Goal: Check status: Check status

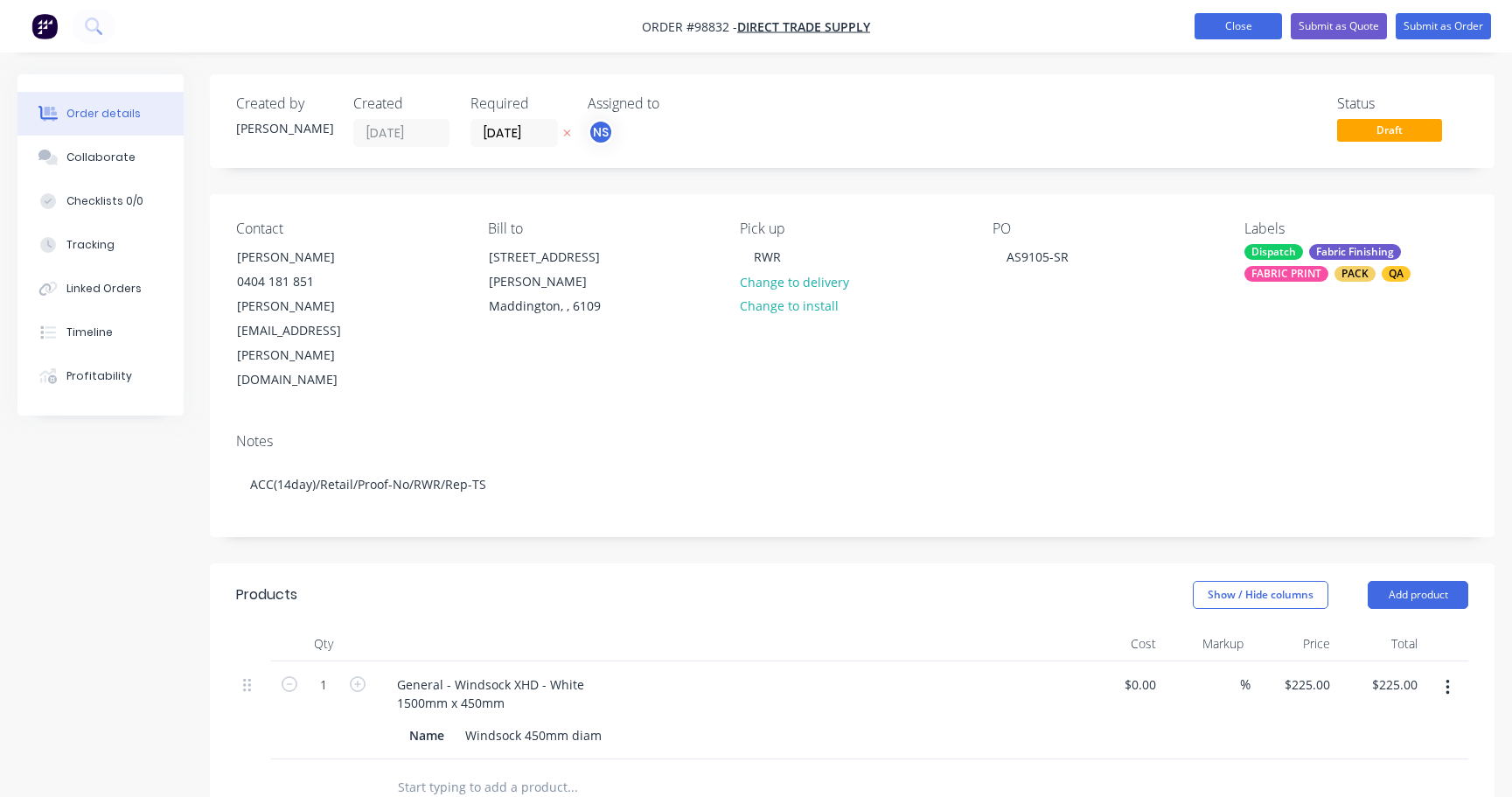
click at [1228, 25] on button "Close" at bounding box center [1237, 26] width 87 height 26
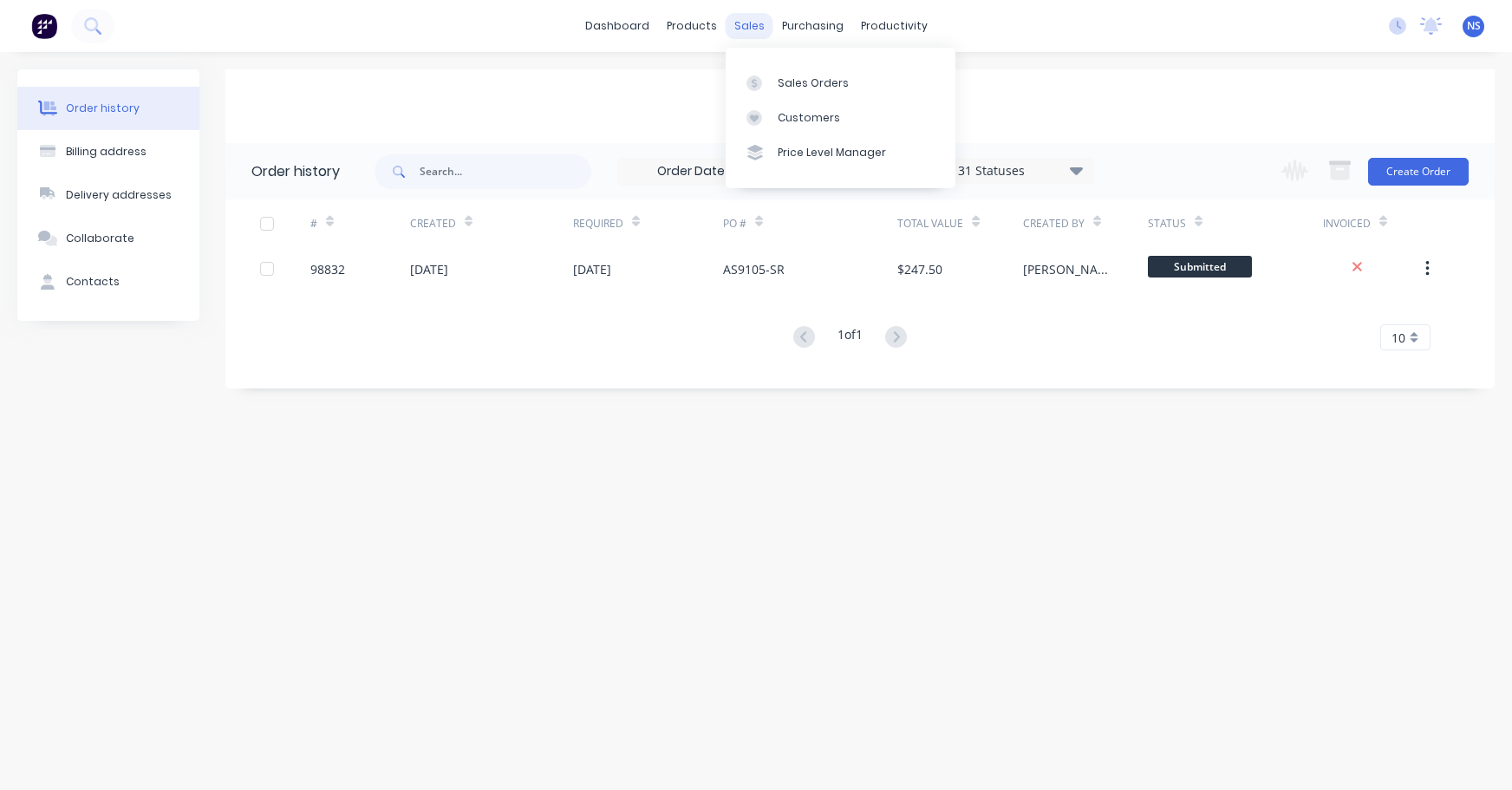
click at [748, 27] on div "sales" at bounding box center [750, 26] width 48 height 26
click at [794, 85] on div "Sales Orders" at bounding box center [813, 84] width 71 height 16
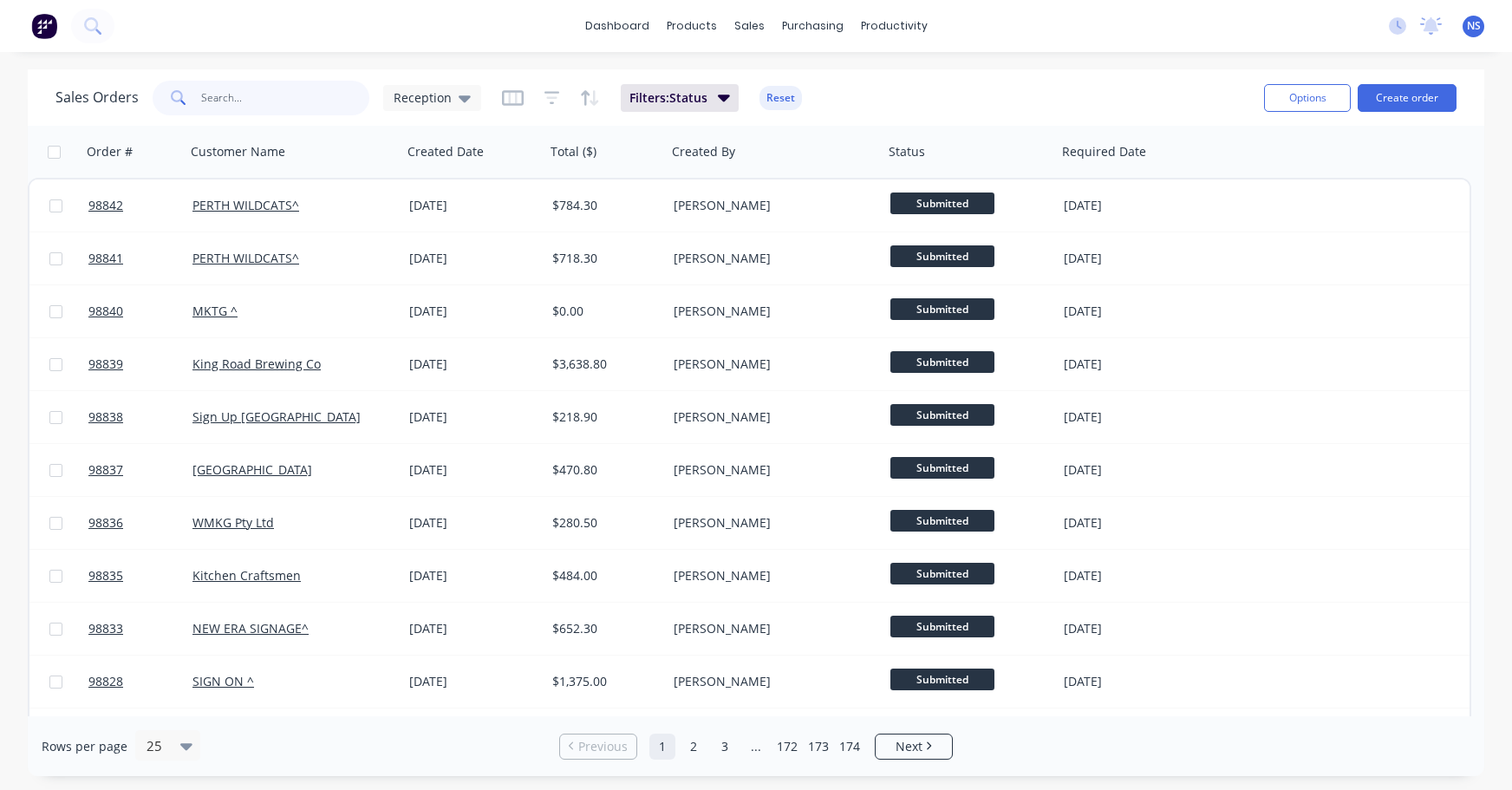
click at [279, 101] on input "text" at bounding box center [286, 98] width 169 height 35
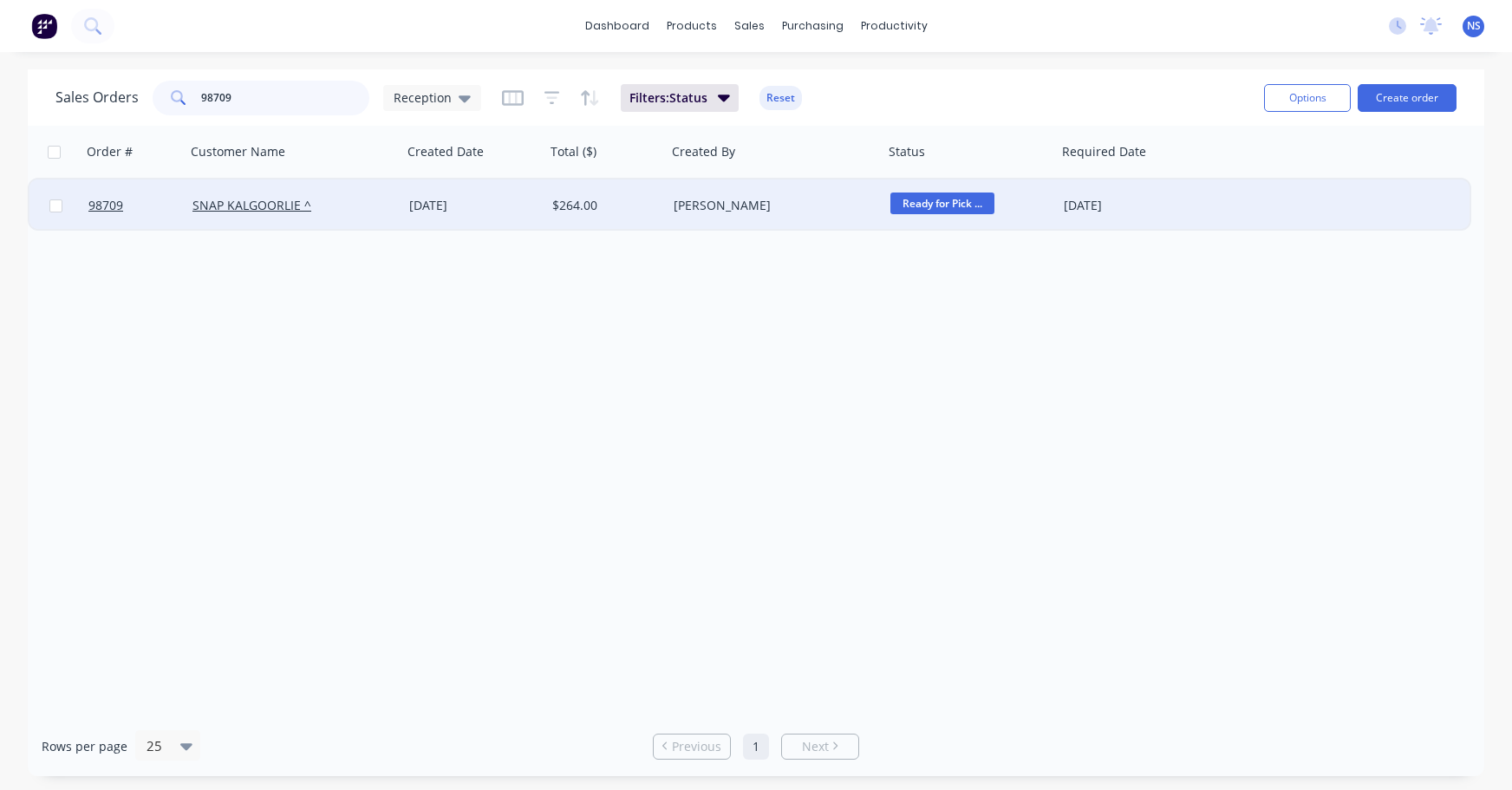
type input "98709"
click at [355, 198] on div "SNAP KALGOORLIE ^" at bounding box center [288, 205] width 192 height 17
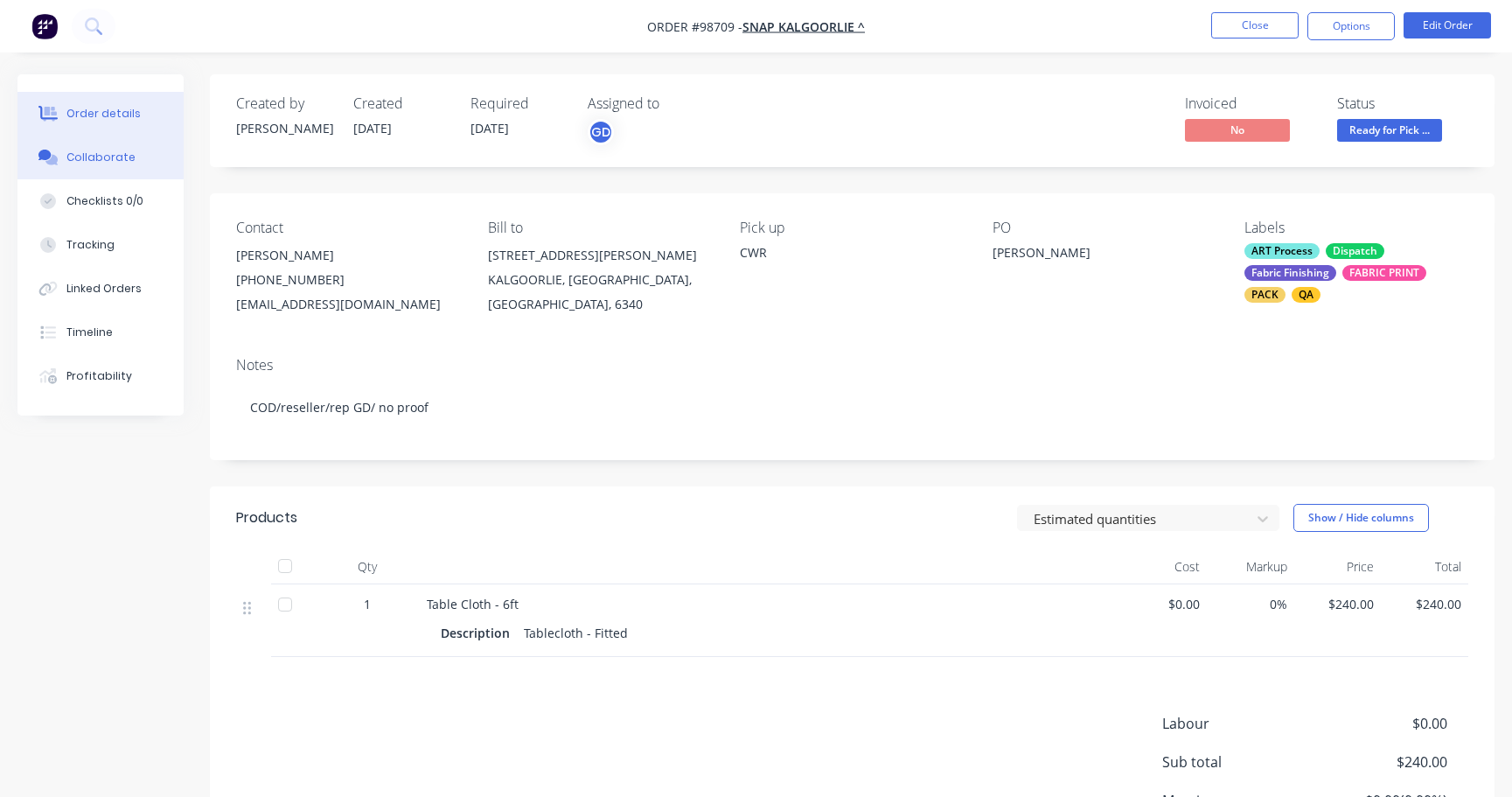
click at [74, 166] on button "Collaborate" at bounding box center [100, 157] width 166 height 44
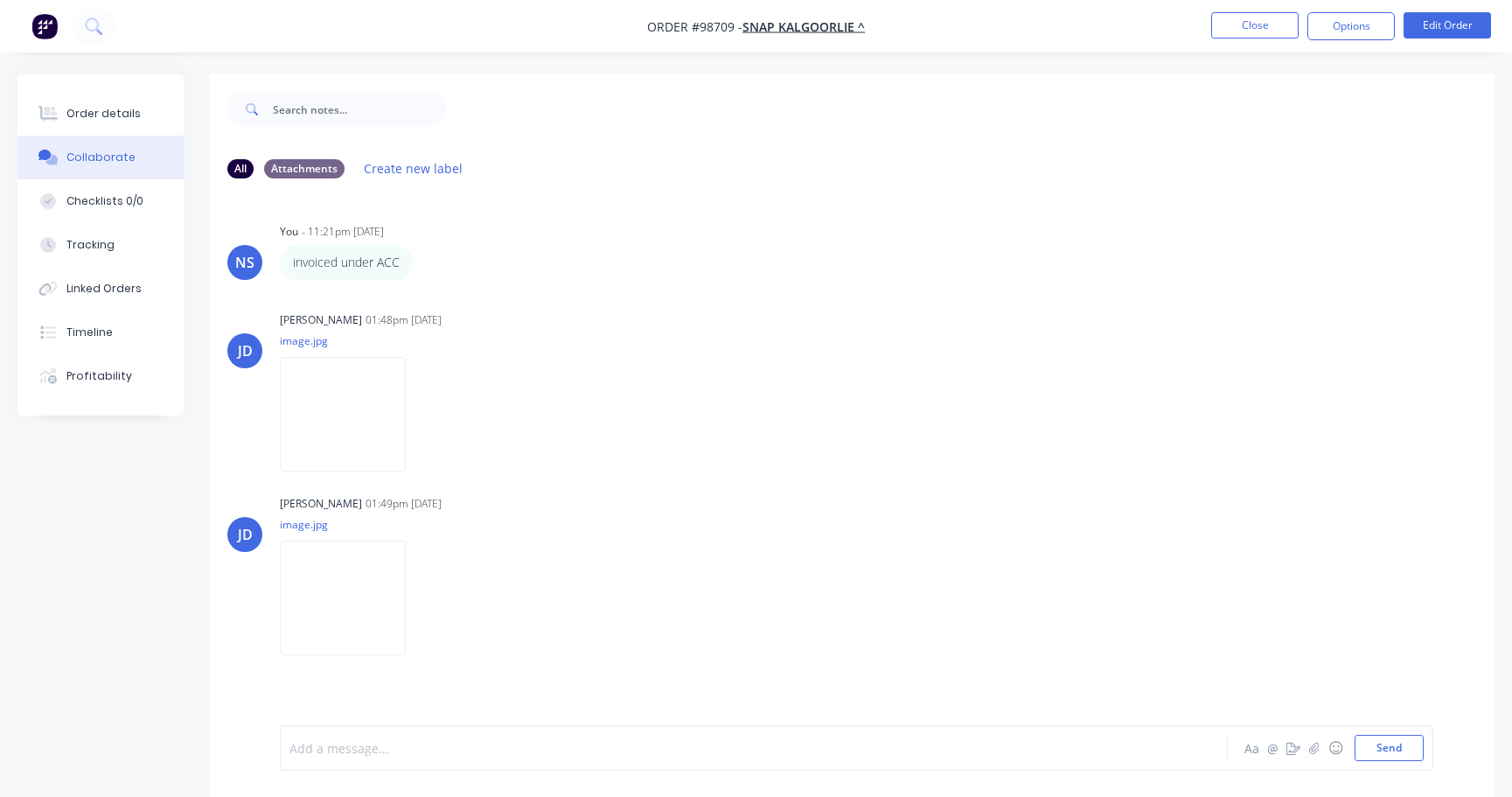
click at [496, 749] on div at bounding box center [715, 749] width 850 height 18
click at [346, 749] on span "Photo arechived" at bounding box center [337, 749] width 94 height 17
click at [416, 744] on div "Photo archived" at bounding box center [715, 749] width 850 height 18
click at [89, 109] on div "Order details" at bounding box center [103, 114] width 74 height 16
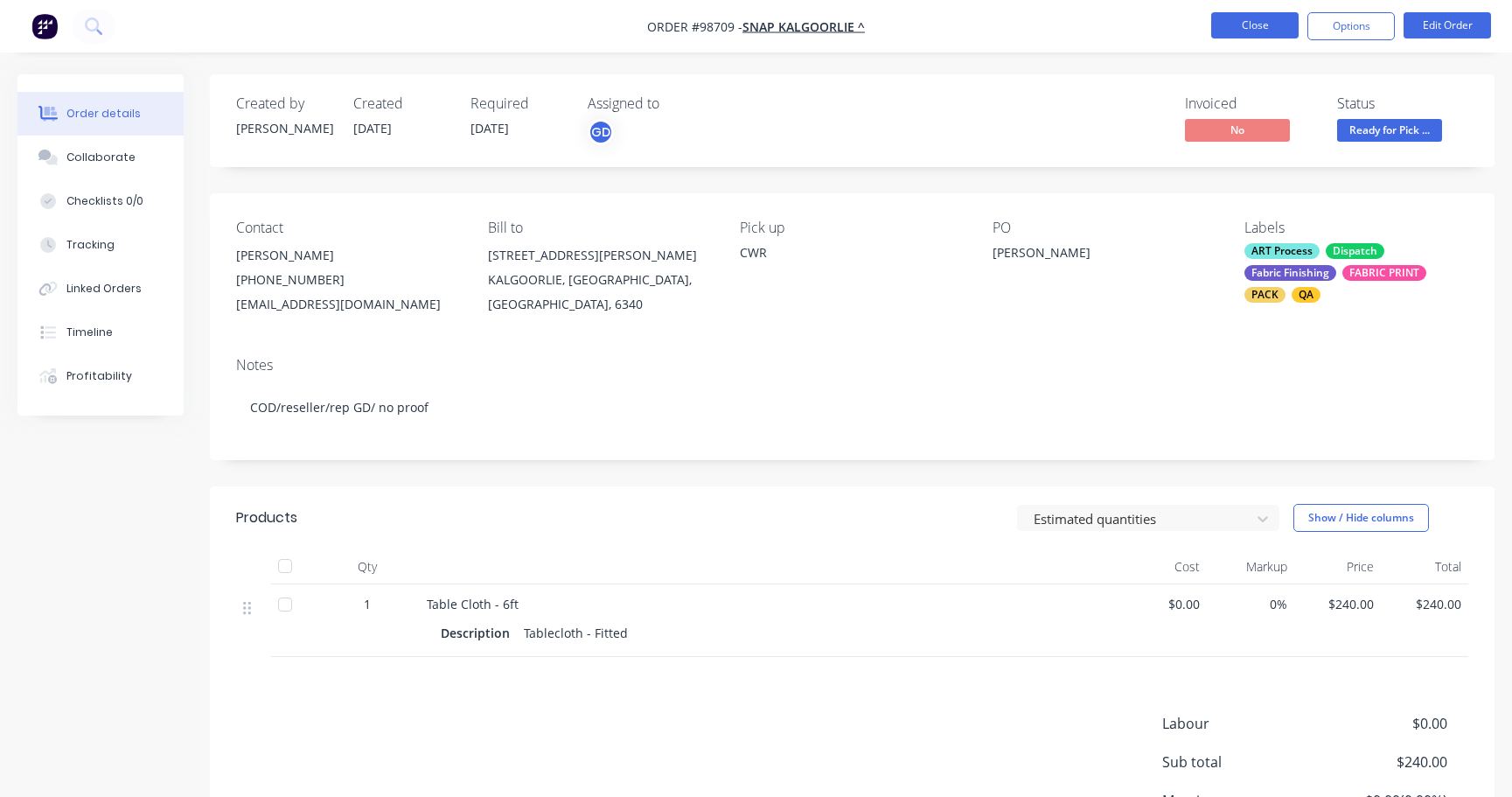
click at [1253, 25] on button "Close" at bounding box center [1254, 25] width 87 height 26
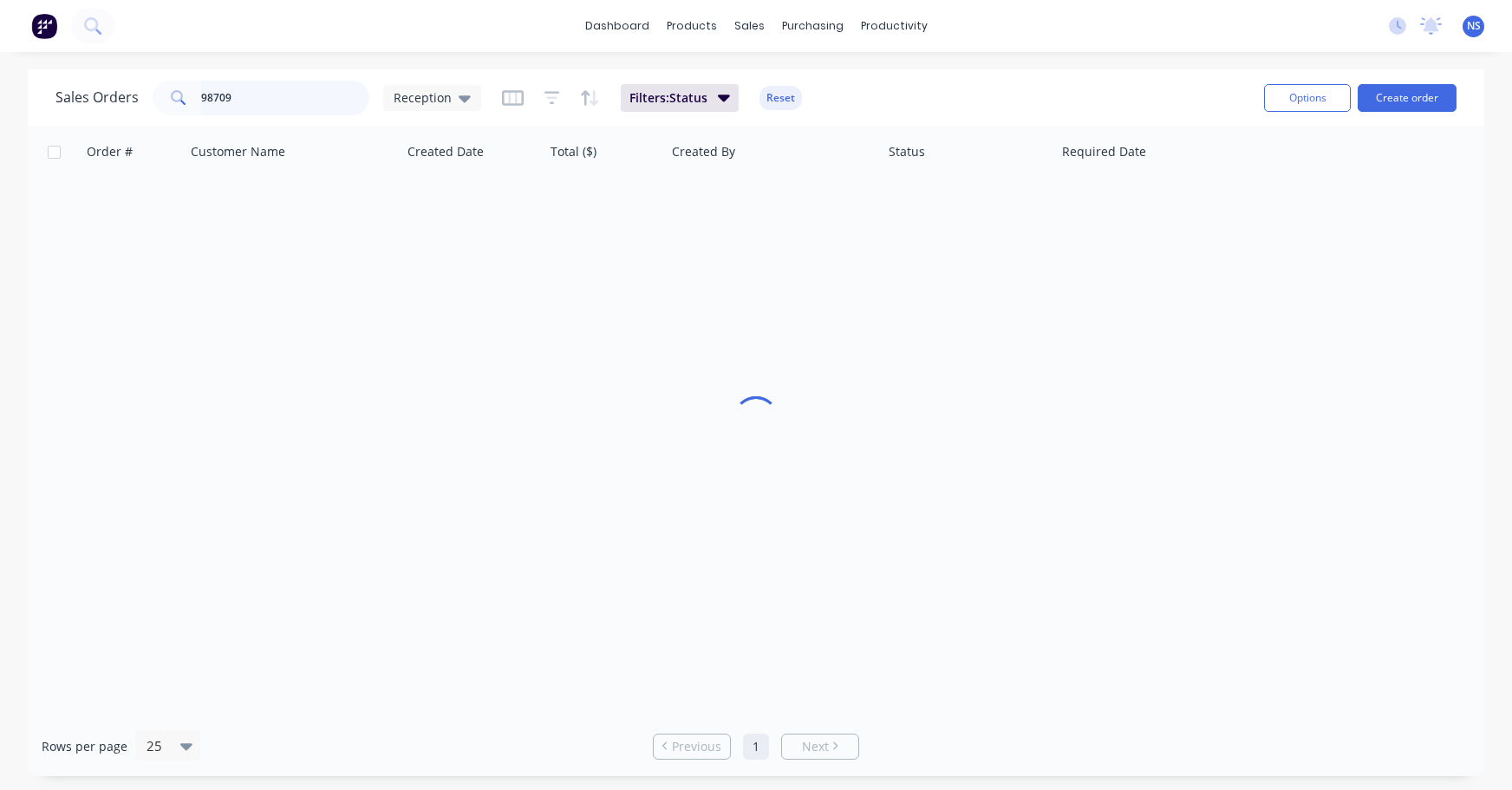
click at [243, 97] on input "98709" at bounding box center [286, 98] width 169 height 35
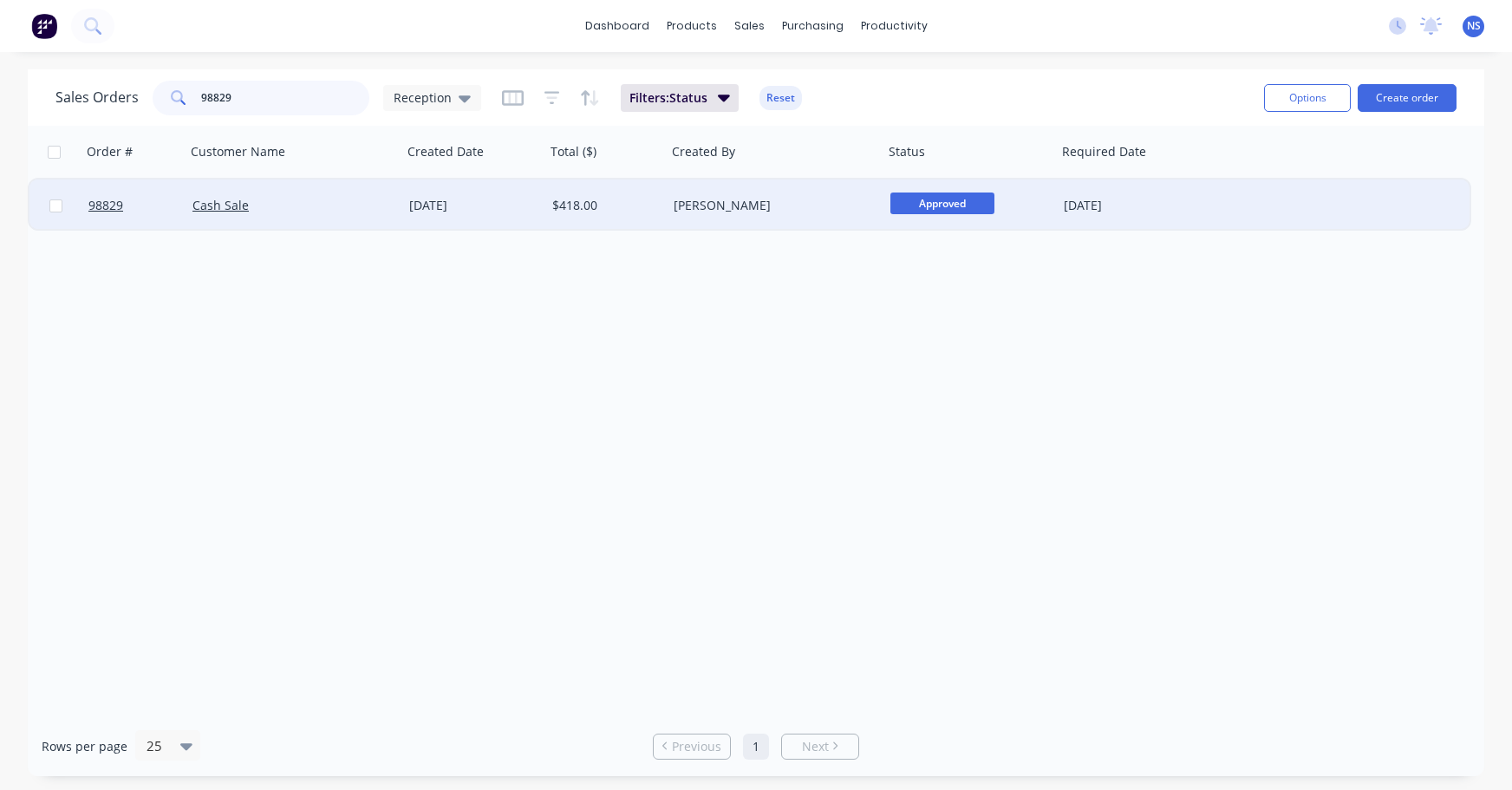
type input "98829"
click at [335, 220] on div "Cash Sale" at bounding box center [294, 206] width 217 height 52
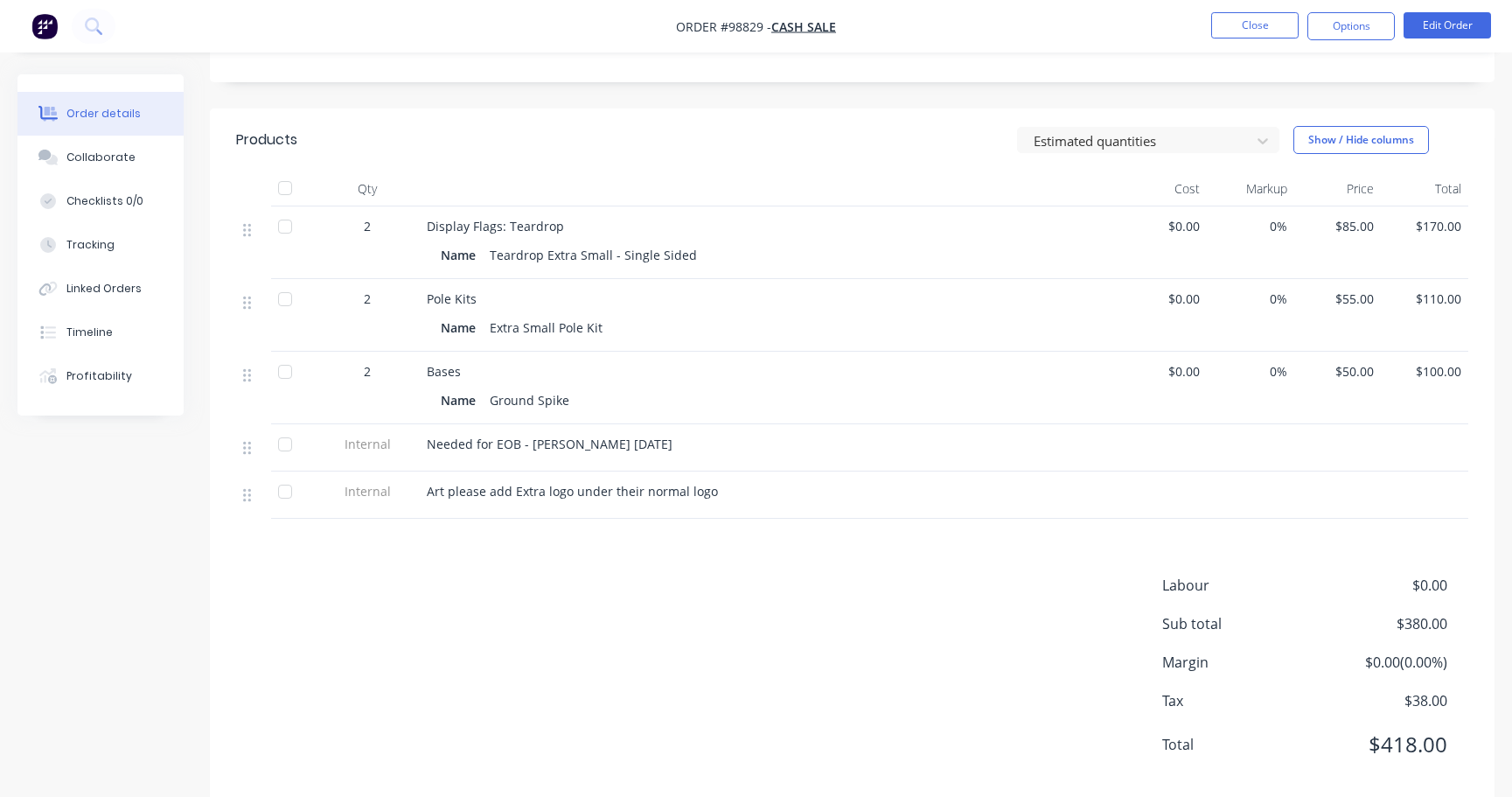
scroll to position [411, 0]
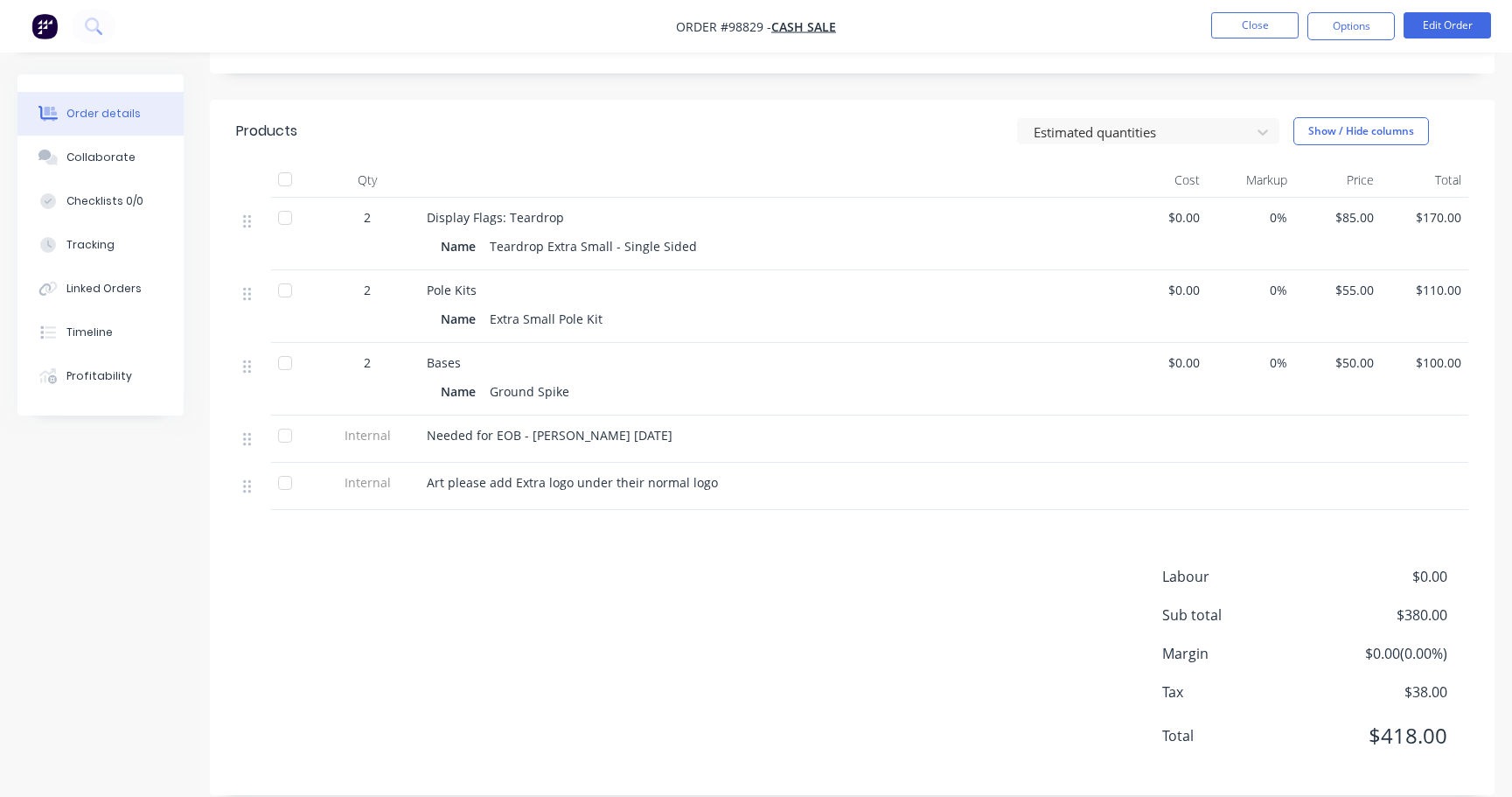
click at [1353, 208] on span "$85.00" at bounding box center [1338, 217] width 74 height 18
click at [1351, 208] on span "$85.00" at bounding box center [1338, 217] width 74 height 18
click at [1251, 26] on button "Close" at bounding box center [1254, 25] width 87 height 26
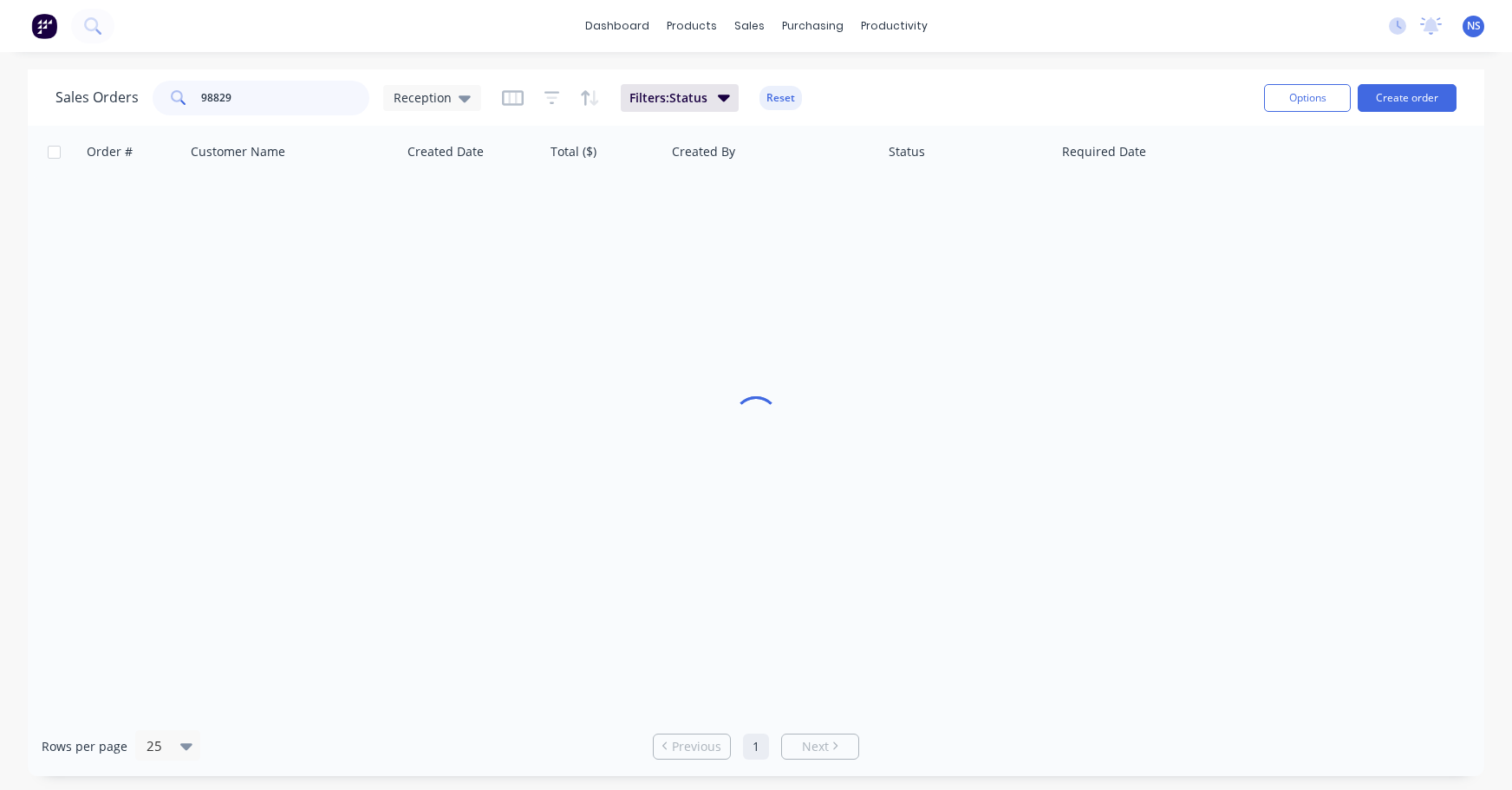
drag, startPoint x: 280, startPoint y: 106, endPoint x: 117, endPoint y: 59, distance: 169.6
click at [117, 59] on div "dashboard products sales purchasing productivity dashboard products Product Cat…" at bounding box center [756, 395] width 1512 height 790
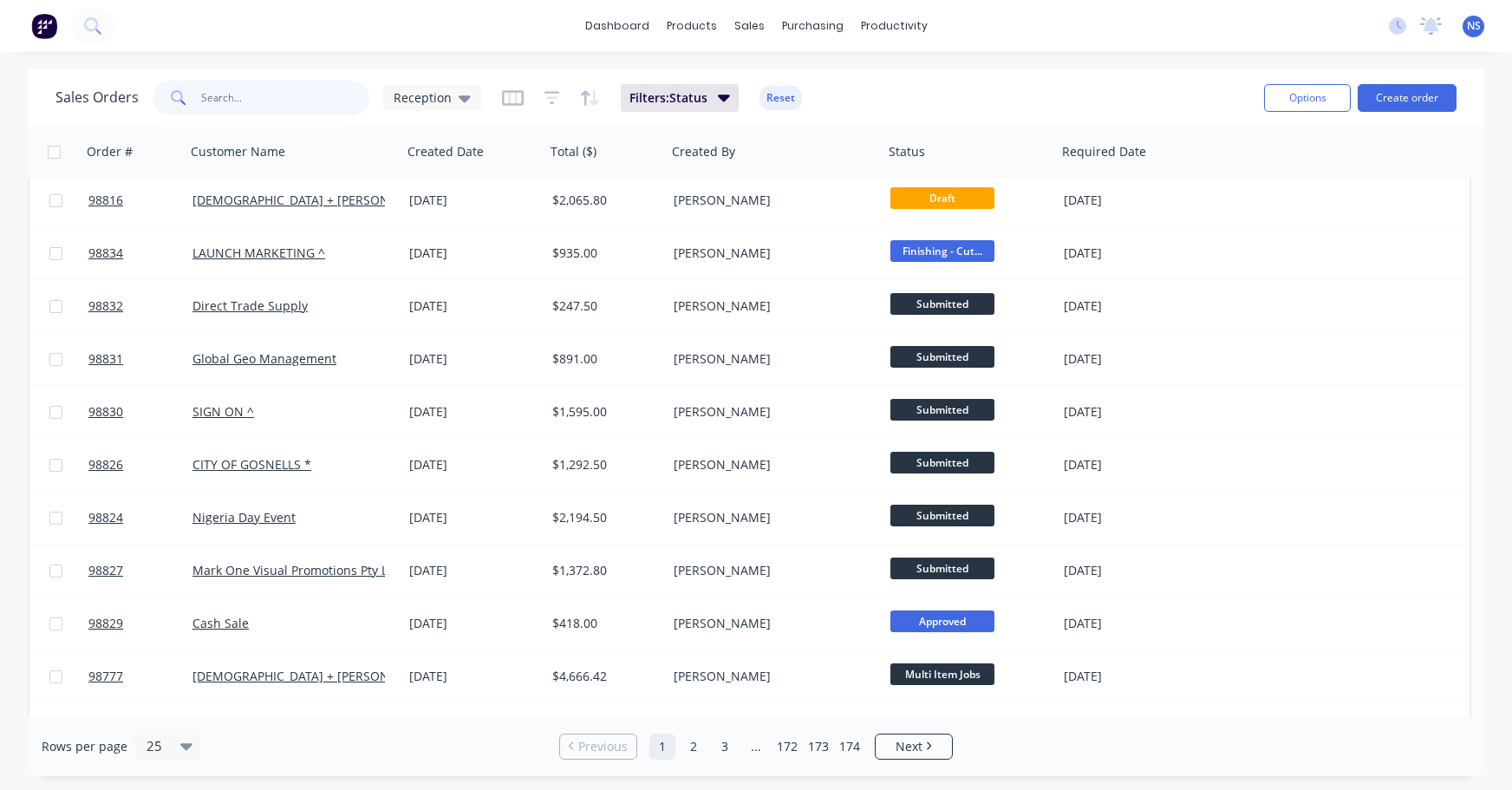
scroll to position [784, 0]
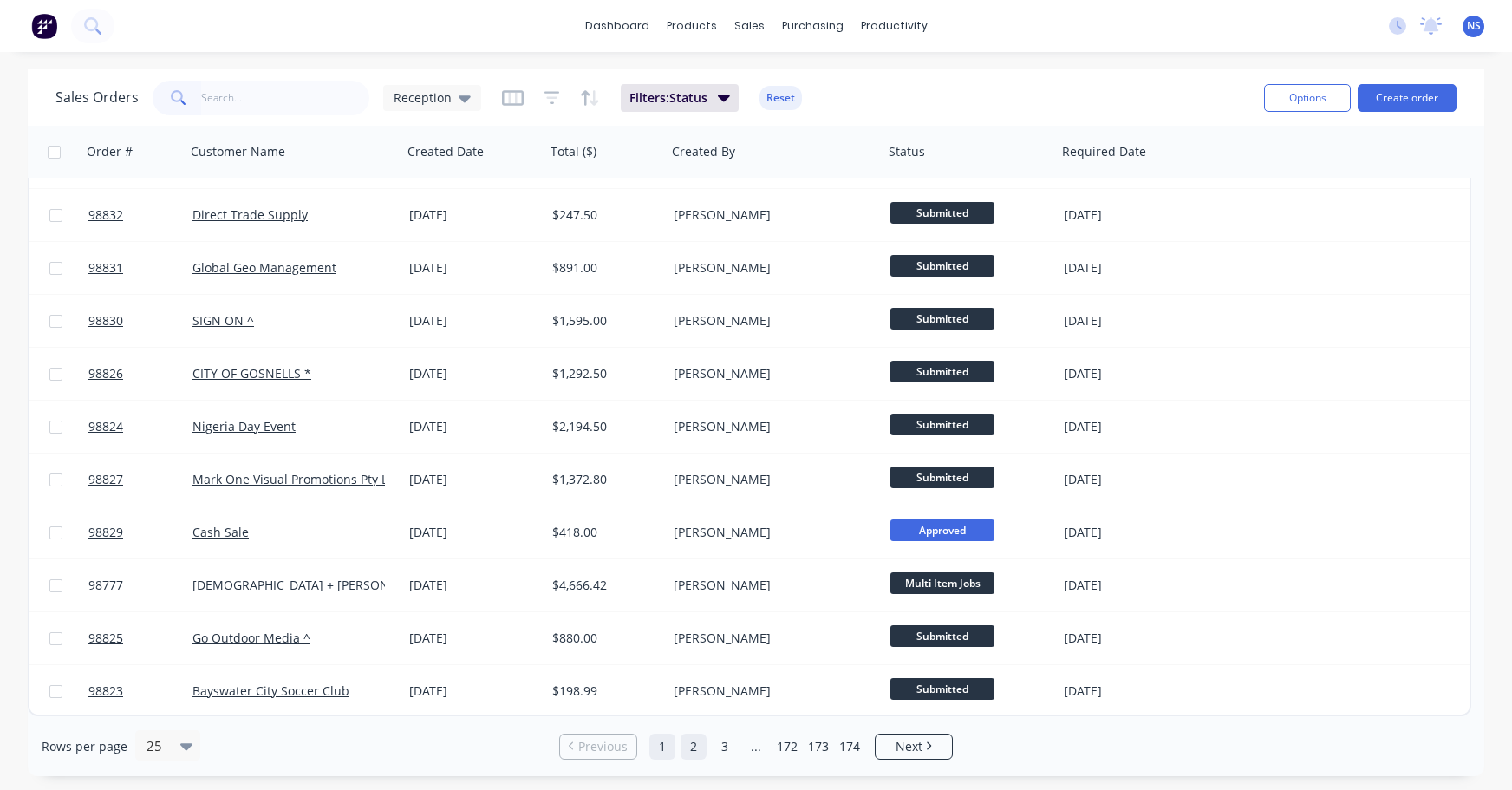
click at [695, 740] on link "2" at bounding box center [693, 746] width 26 height 26
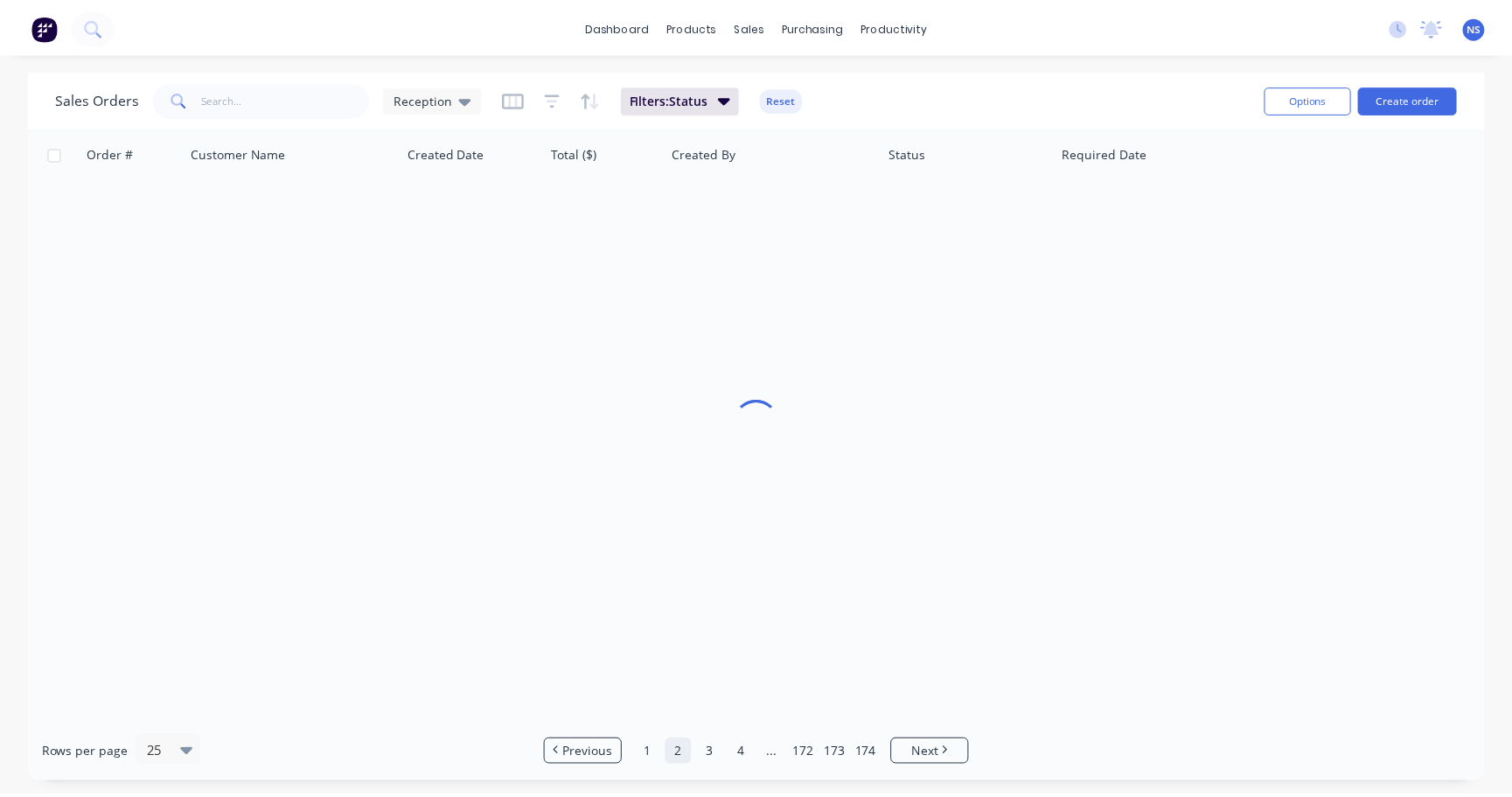
scroll to position [0, 0]
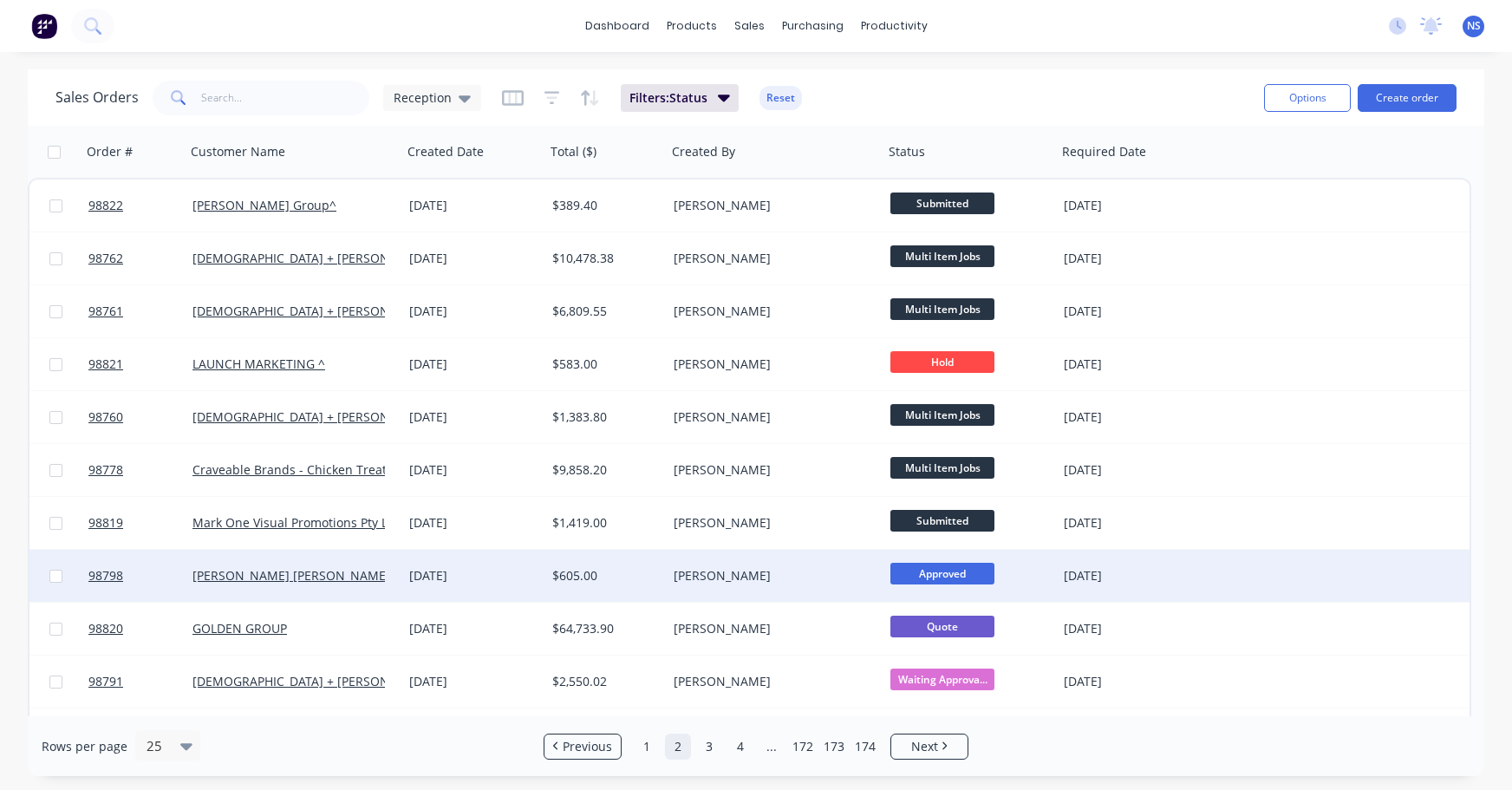
click at [362, 580] on div "[PERSON_NAME] [PERSON_NAME]" at bounding box center [288, 575] width 192 height 17
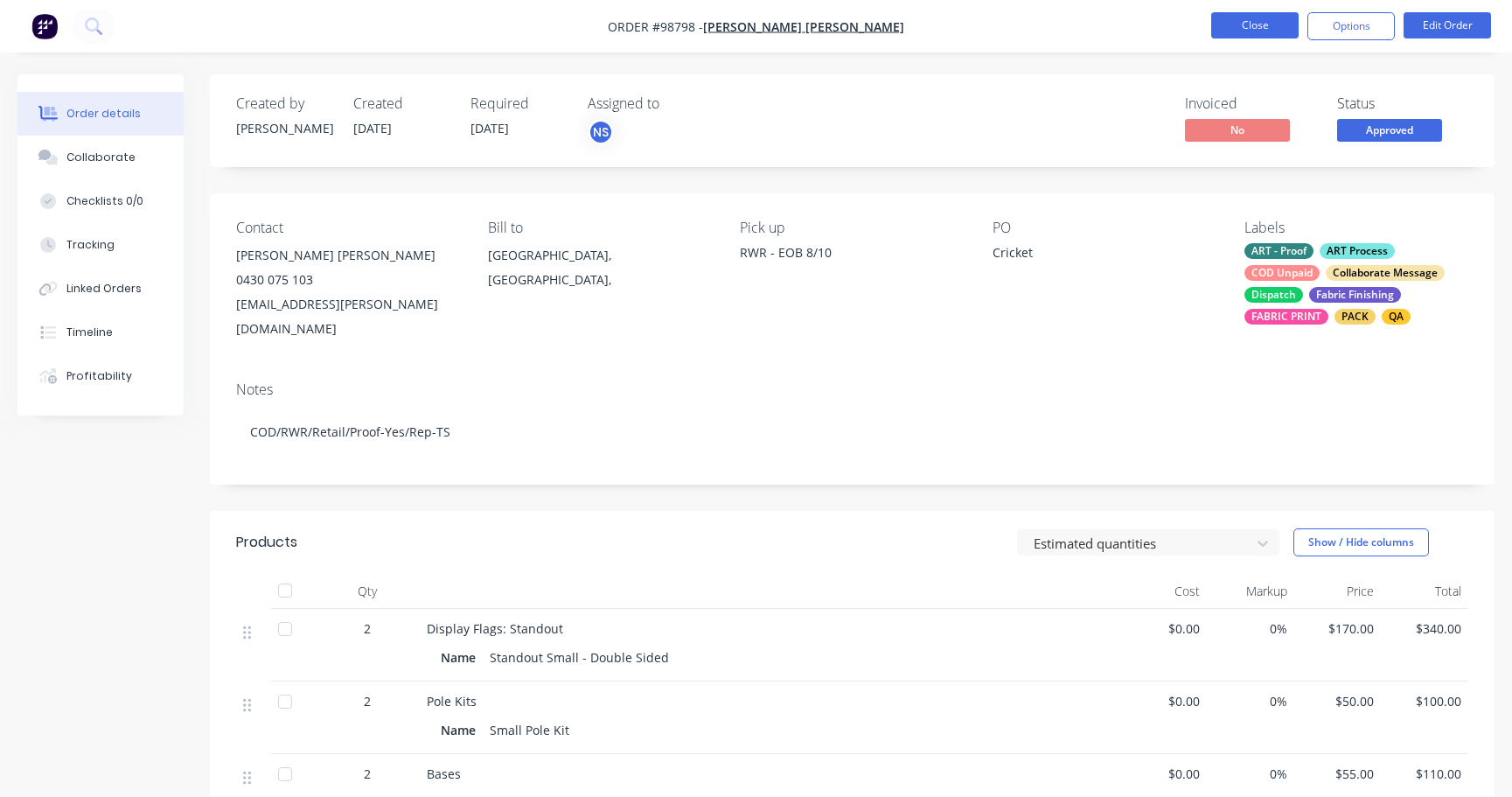
click at [1251, 27] on button "Close" at bounding box center [1254, 25] width 87 height 26
